Goal: Information Seeking & Learning: Find specific page/section

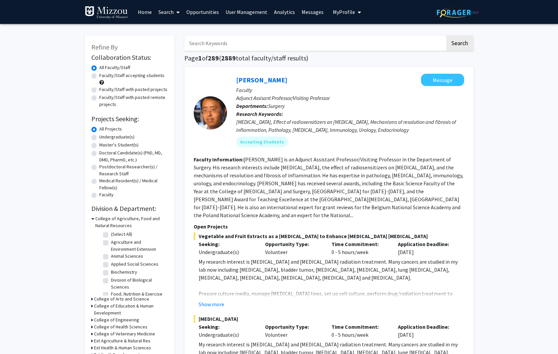
click at [285, 11] on link "Analytics" at bounding box center [285, 11] width 28 height 23
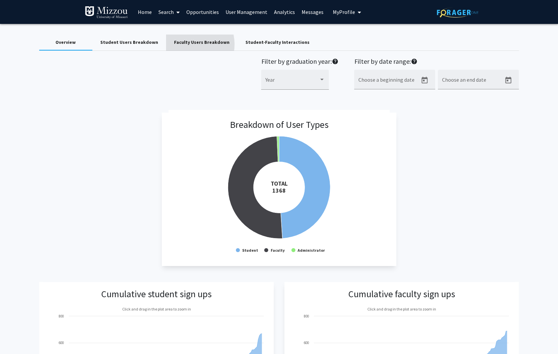
click at [183, 44] on div "Faculty Users Breakdown" at bounding box center [201, 42] width 55 height 7
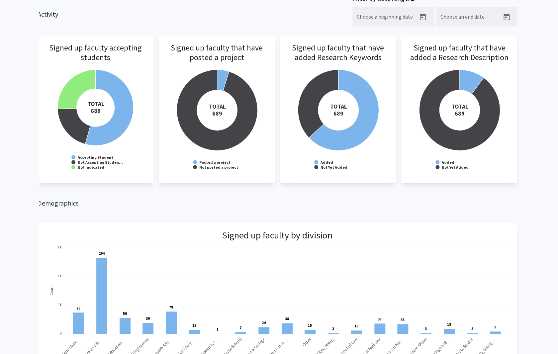
scroll to position [64, 0]
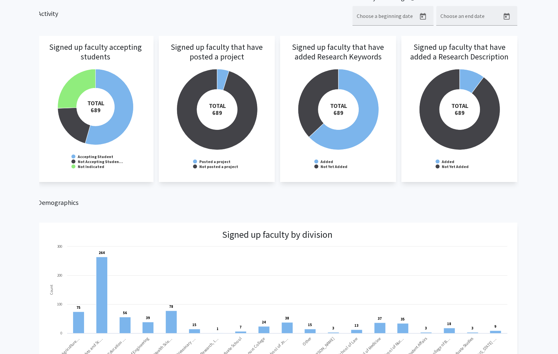
click at [221, 76] on h3 "Signed up faculty that have posted a project" at bounding box center [216, 61] width 103 height 37
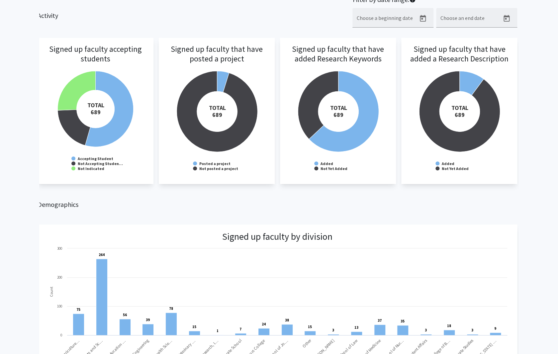
scroll to position [0, 0]
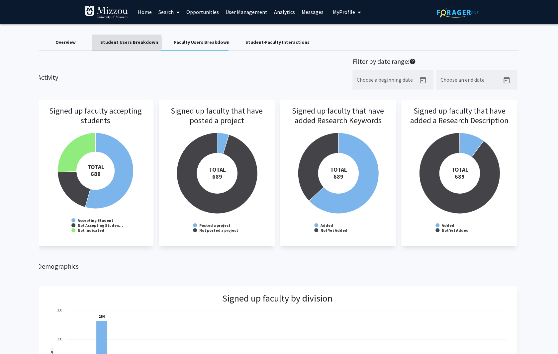
click at [124, 43] on div "Student Users Breakdown" at bounding box center [129, 42] width 58 height 7
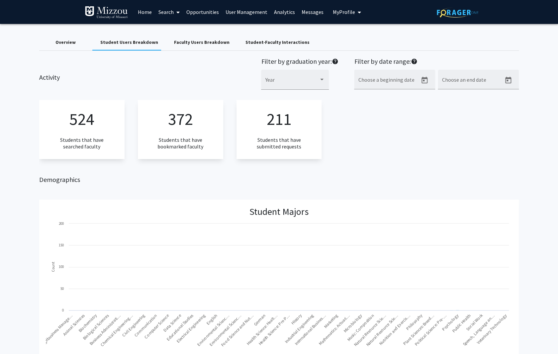
scroll to position [0, 2]
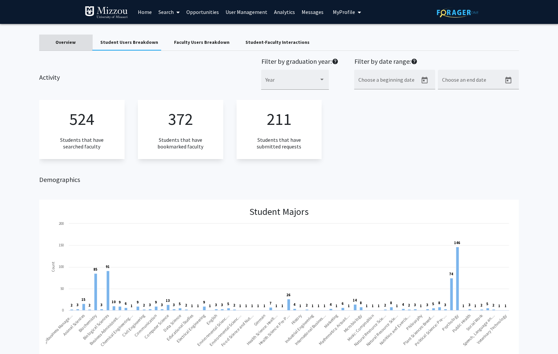
click at [68, 43] on div "Overview" at bounding box center [65, 42] width 20 height 7
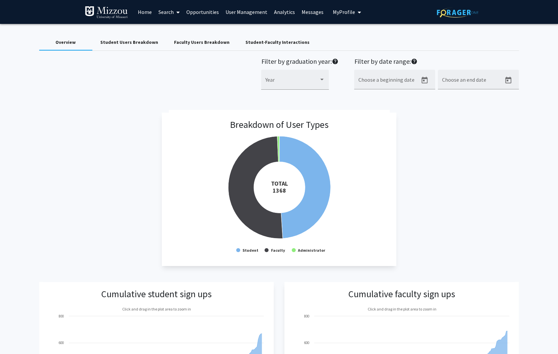
click at [147, 43] on div "Student Users Breakdown" at bounding box center [129, 42] width 58 height 7
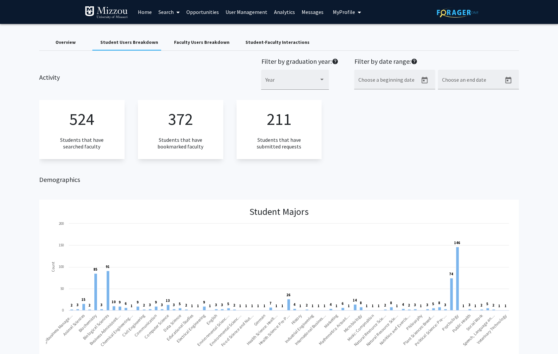
click at [170, 12] on link "Search" at bounding box center [169, 11] width 28 height 23
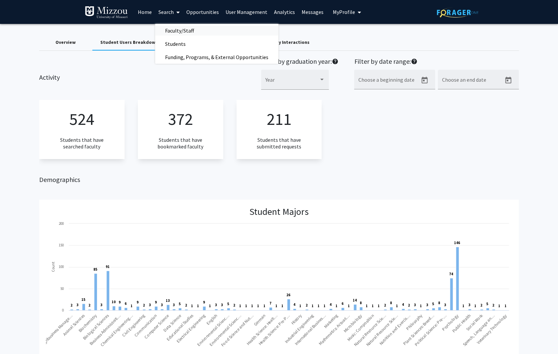
click at [168, 31] on span "Faculty/Staff" at bounding box center [179, 30] width 49 height 13
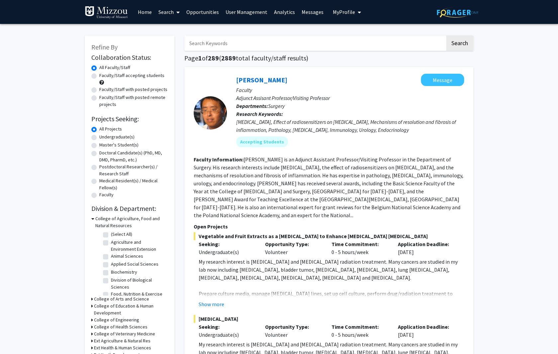
click at [99, 90] on label "Faculty/Staff with posted projects" at bounding box center [133, 89] width 68 height 7
click at [99, 90] on input "Faculty/Staff with posted projects" at bounding box center [101, 88] width 4 height 4
radio input "true"
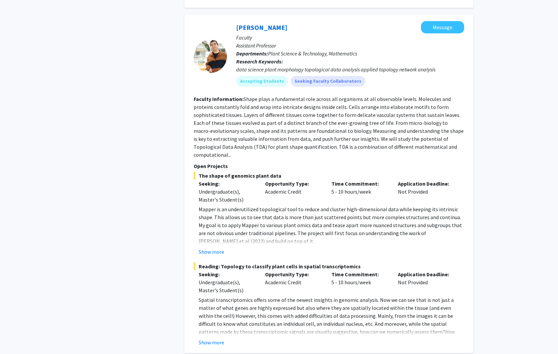
scroll to position [2905, 0]
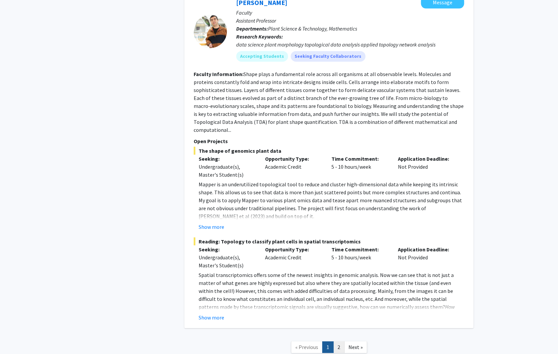
click at [342, 342] on link "2" at bounding box center [338, 348] width 11 height 12
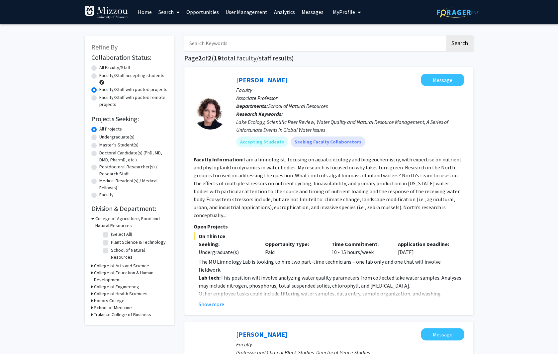
click at [99, 98] on label "Faculty/Staff with posted remote projects" at bounding box center [133, 101] width 68 height 14
click at [99, 98] on input "Faculty/Staff with posted remote projects" at bounding box center [101, 96] width 4 height 4
radio input "true"
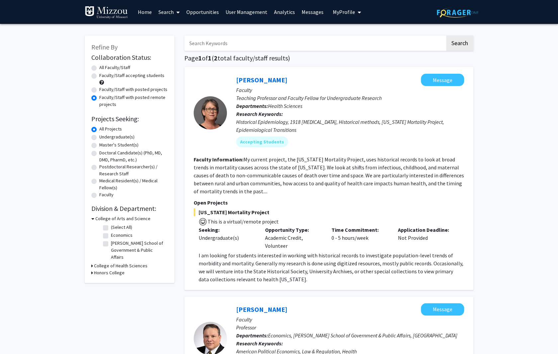
click at [90, 74] on div "Refine By Collaboration Status: Collaboration Status All Faculty/Staff Collabor…" at bounding box center [130, 160] width 90 height 248
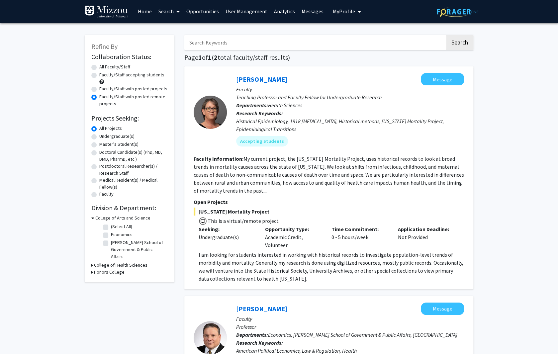
click at [99, 74] on label "Faculty/Staff accepting students" at bounding box center [131, 74] width 65 height 7
click at [99, 74] on input "Faculty/Staff accepting students" at bounding box center [101, 73] width 4 height 4
radio input "true"
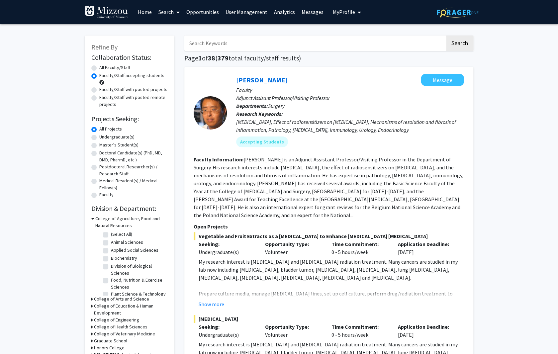
click at [99, 66] on label "All Faculty/Staff" at bounding box center [114, 67] width 31 height 7
click at [99, 66] on input "All Faculty/Staff" at bounding box center [101, 66] width 4 height 4
radio input "true"
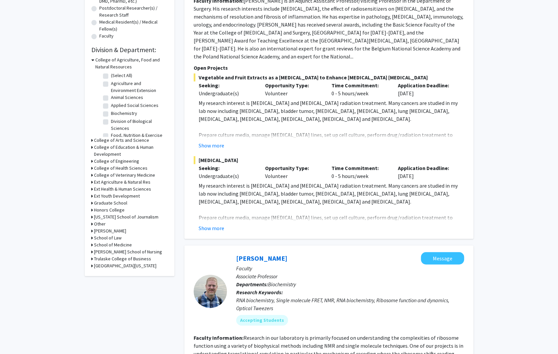
scroll to position [159, 0]
click at [92, 217] on icon at bounding box center [92, 216] width 2 height 7
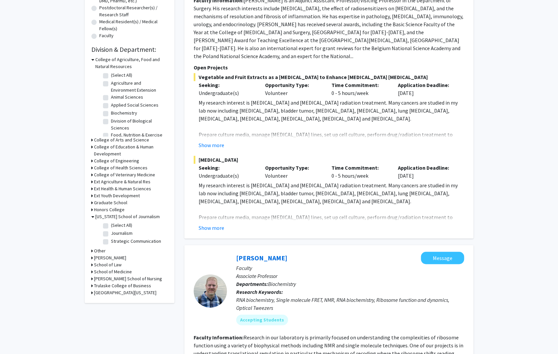
click at [110, 226] on fg-checkbox "(Select All) (Select All)" at bounding box center [134, 226] width 63 height 8
click at [111, 226] on label "(Select All)" at bounding box center [121, 225] width 21 height 7
click at [111, 226] on input "(Select All)" at bounding box center [113, 224] width 4 height 4
checkbox input "true"
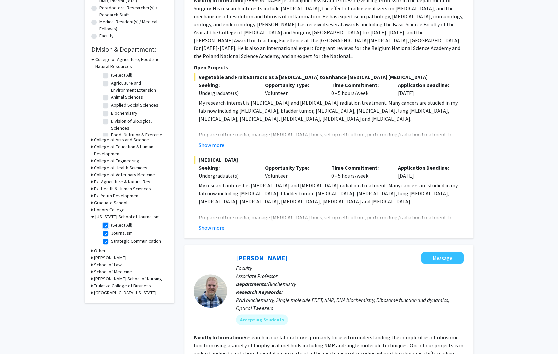
checkbox input "true"
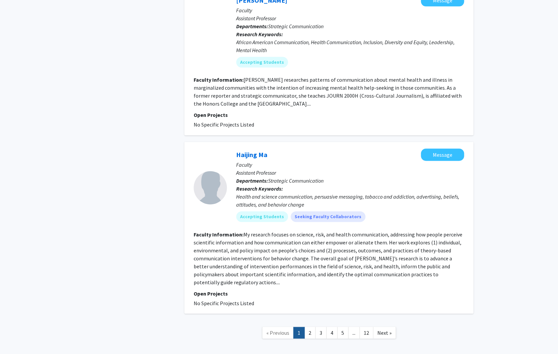
scroll to position [1453, 0]
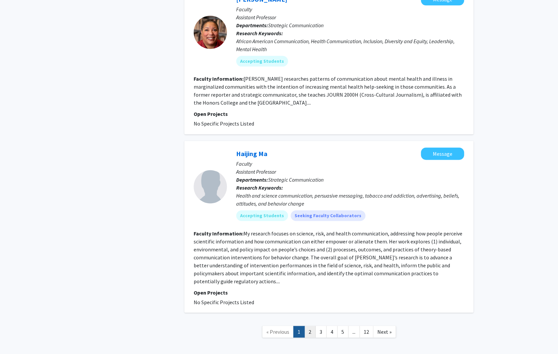
click at [309, 326] on link "2" at bounding box center [309, 332] width 11 height 12
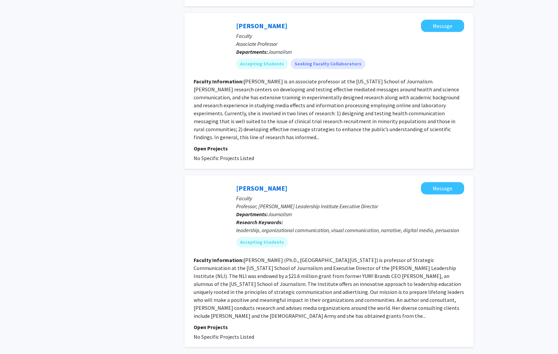
scroll to position [1461, 0]
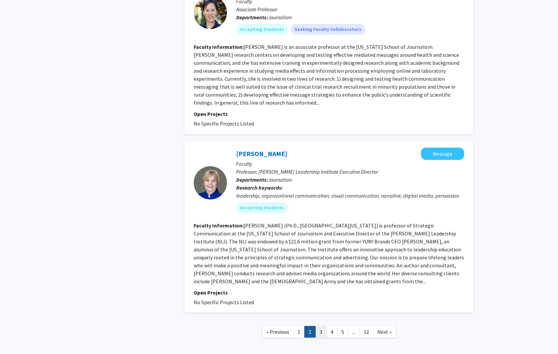
click at [324, 326] on link "3" at bounding box center [320, 332] width 11 height 12
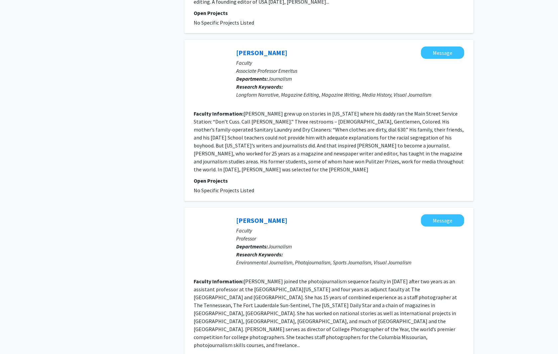
scroll to position [1216, 0]
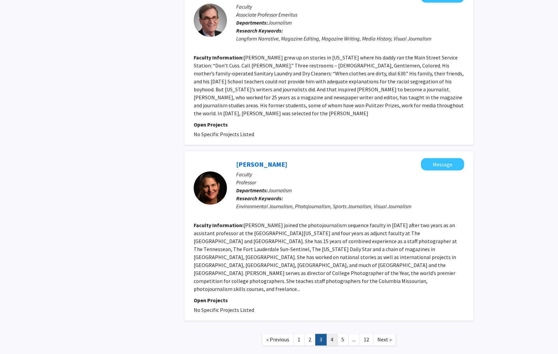
click at [332, 334] on link "4" at bounding box center [331, 340] width 11 height 12
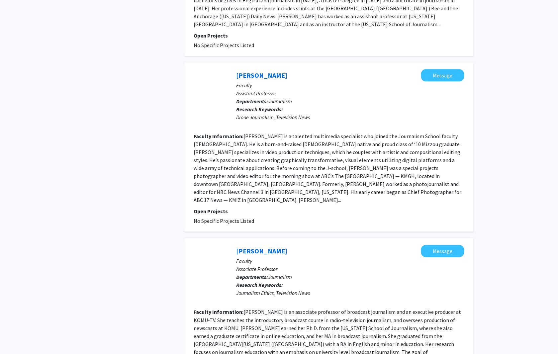
scroll to position [1402, 0]
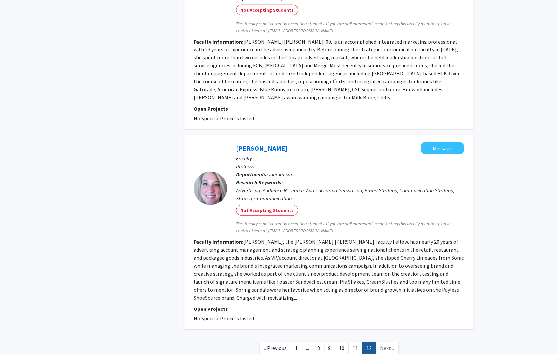
scroll to position [751, 0]
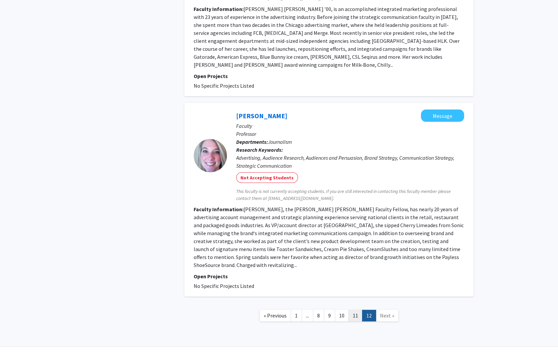
click at [355, 310] on link "11" at bounding box center [356, 316] width 14 height 12
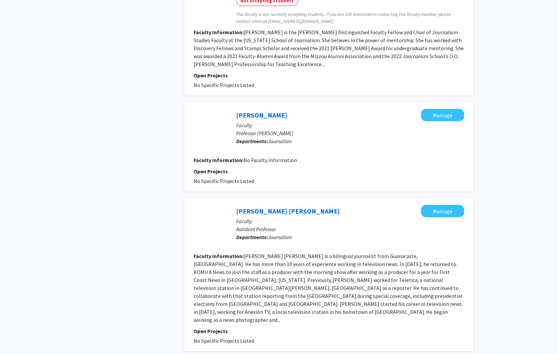
scroll to position [1044, 0]
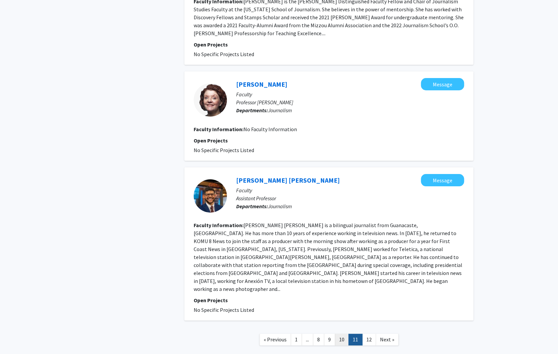
click at [345, 334] on link "10" at bounding box center [342, 340] width 14 height 12
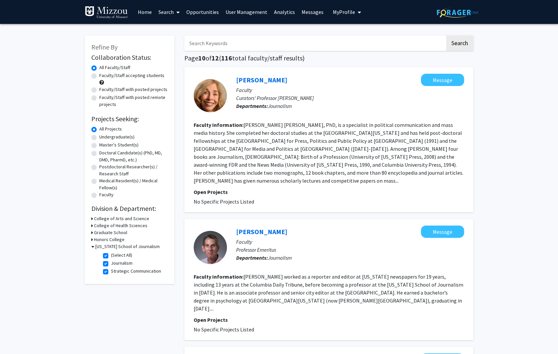
click at [99, 67] on label "All Faculty/Staff" at bounding box center [114, 67] width 31 height 7
click at [99, 67] on input "All Faculty/Staff" at bounding box center [101, 66] width 4 height 4
click at [92, 246] on icon at bounding box center [92, 246] width 3 height 7
click at [158, 10] on link "Search" at bounding box center [169, 11] width 28 height 23
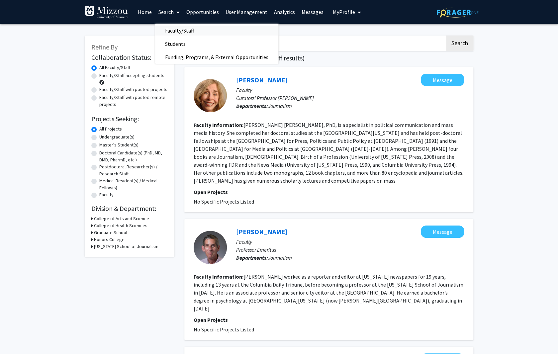
click at [181, 30] on span "Faculty/Staff" at bounding box center [179, 30] width 49 height 13
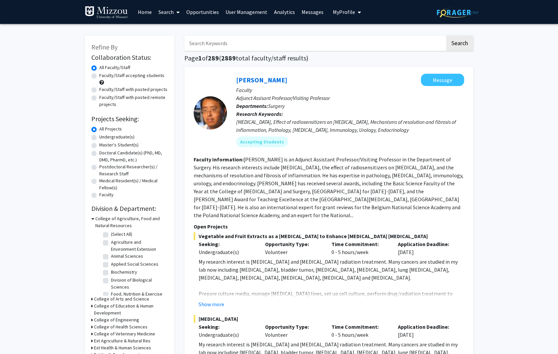
click at [287, 13] on link "Analytics" at bounding box center [285, 11] width 28 height 23
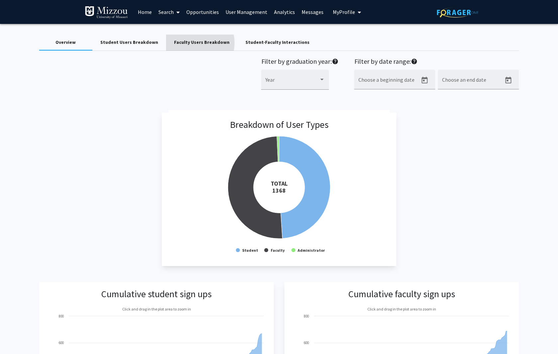
click at [187, 43] on div "Faculty Users Breakdown" at bounding box center [201, 42] width 55 height 7
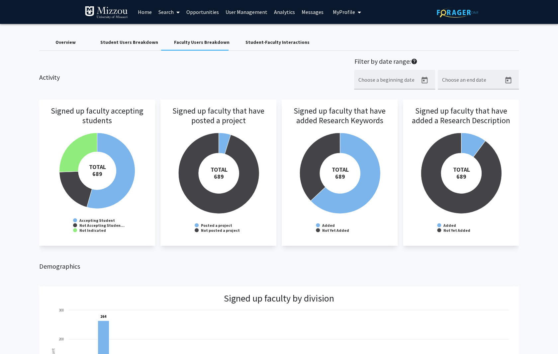
click at [166, 10] on link "Search" at bounding box center [169, 11] width 28 height 23
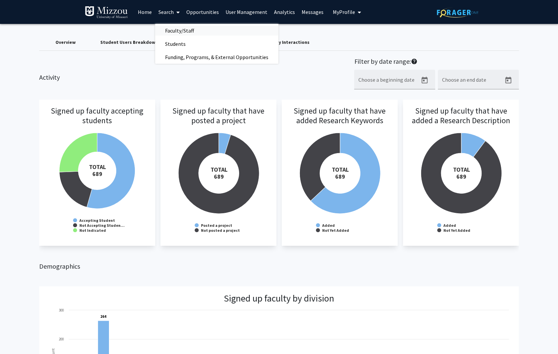
click at [175, 30] on span "Faculty/Staff" at bounding box center [179, 30] width 49 height 13
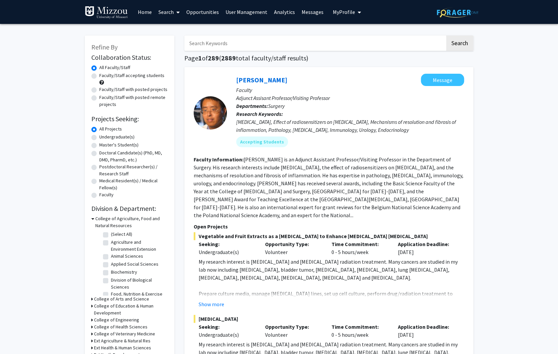
click at [203, 43] on input "Search Keywords" at bounding box center [314, 43] width 261 height 15
click at [446, 36] on button "Search" at bounding box center [459, 43] width 27 height 15
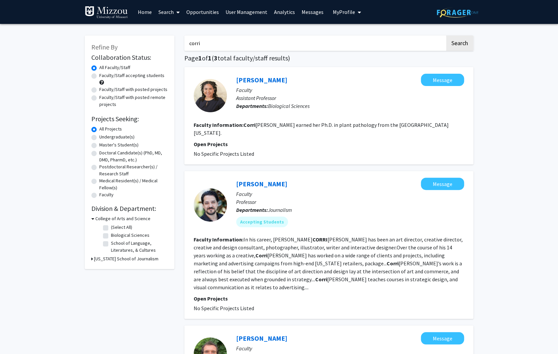
drag, startPoint x: 218, startPoint y: 41, endPoint x: 118, endPoint y: 39, distance: 100.4
click at [184, 39] on input "corri" at bounding box center [314, 43] width 261 height 15
click at [446, 36] on button "Search" at bounding box center [459, 43] width 27 height 15
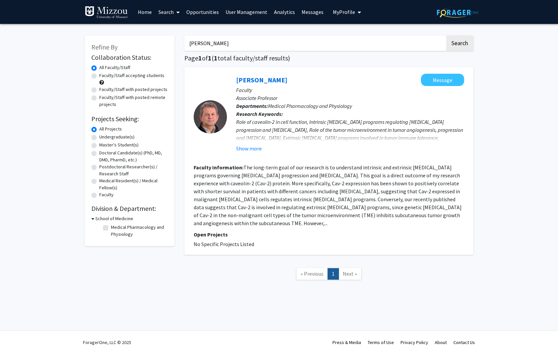
drag, startPoint x: 196, startPoint y: 46, endPoint x: 193, endPoint y: 44, distance: 3.9
click at [194, 43] on input "[PERSON_NAME]" at bounding box center [314, 43] width 261 height 15
type input "sona"
click at [446, 36] on button "Search" at bounding box center [459, 43] width 27 height 15
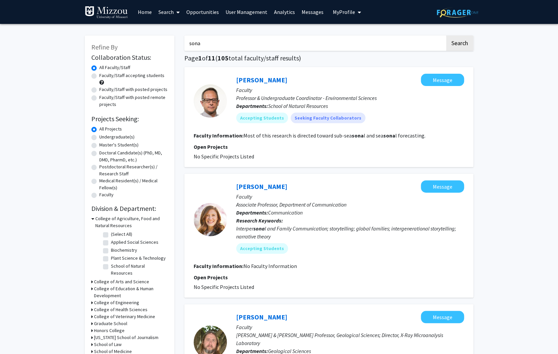
drag, startPoint x: 217, startPoint y: 42, endPoint x: 83, endPoint y: 39, distance: 134.0
click at [184, 40] on input "sona" at bounding box center [314, 43] width 261 height 15
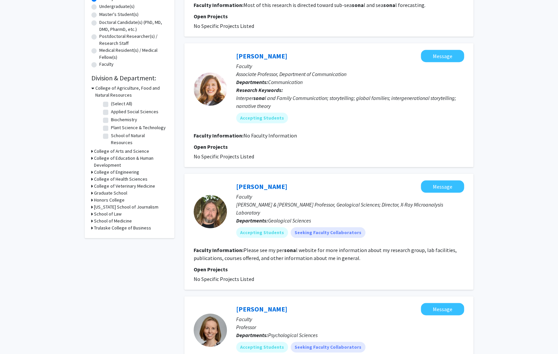
scroll to position [133, 0]
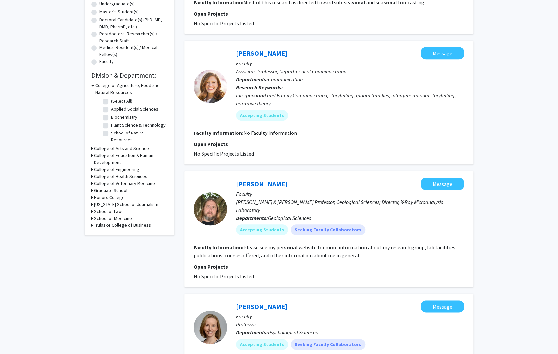
click at [111, 119] on label "Biochemistry" at bounding box center [124, 117] width 26 height 7
click at [111, 118] on input "Biochemistry" at bounding box center [113, 116] width 4 height 4
checkbox input "true"
